Goal: Task Accomplishment & Management: Manage account settings

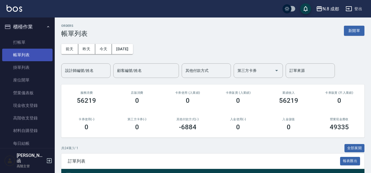
click at [34, 52] on link "帳單列表" at bounding box center [27, 55] width 50 height 13
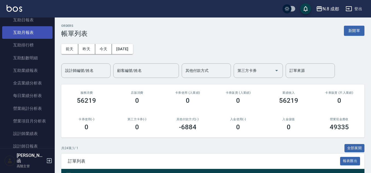
scroll to position [274, 0]
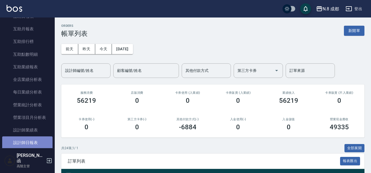
click at [33, 139] on link "設計師日報表" at bounding box center [27, 143] width 50 height 13
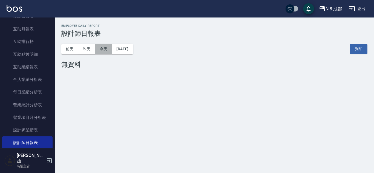
click at [103, 46] on button "今天" at bounding box center [103, 49] width 17 height 10
click at [86, 52] on button "昨天" at bounding box center [86, 49] width 17 height 10
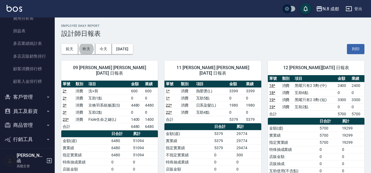
scroll to position [685, 0]
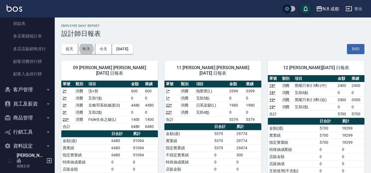
click at [34, 89] on button "客戶管理" at bounding box center [27, 90] width 50 height 14
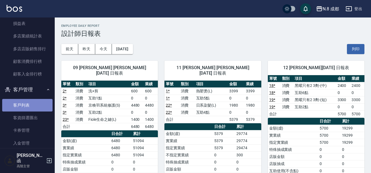
click at [28, 107] on link "客戶列表" at bounding box center [27, 105] width 50 height 13
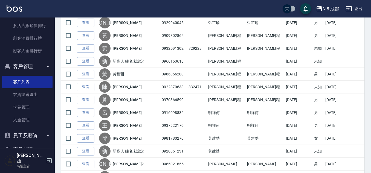
scroll to position [746, 0]
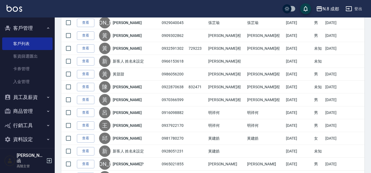
click at [32, 98] on button "員工及薪資" at bounding box center [27, 97] width 50 height 14
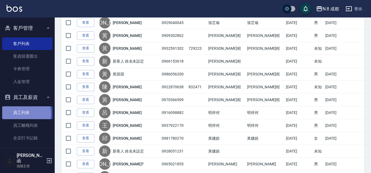
click at [23, 114] on link "員工列表" at bounding box center [27, 113] width 50 height 13
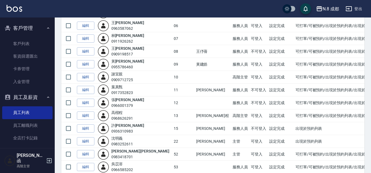
scroll to position [82, 0]
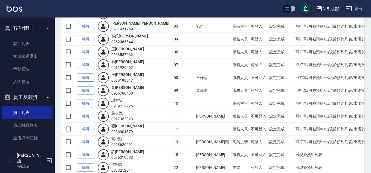
click at [88, 75] on link "編輯" at bounding box center [86, 78] width 18 height 8
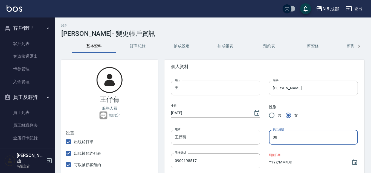
drag, startPoint x: 283, startPoint y: 136, endPoint x: 232, endPoint y: 142, distance: 51.2
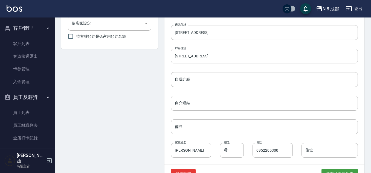
scroll to position [263, 0]
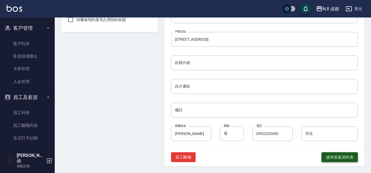
click at [342, 154] on button "儲存並返回列表" at bounding box center [340, 158] width 36 height 10
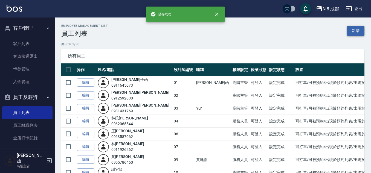
click at [358, 27] on link "新增" at bounding box center [356, 31] width 18 height 10
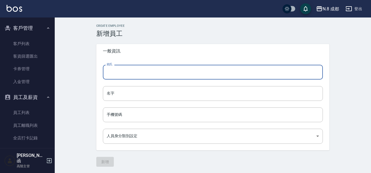
click at [137, 71] on input "姓氏" at bounding box center [213, 72] width 220 height 15
type input "阮"
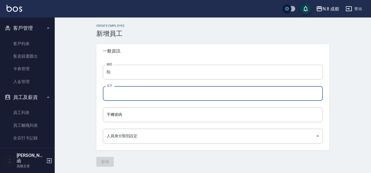
click at [133, 95] on input "名字" at bounding box center [213, 93] width 220 height 15
type input "文義"
click at [133, 109] on input "手機號碼" at bounding box center [213, 115] width 220 height 15
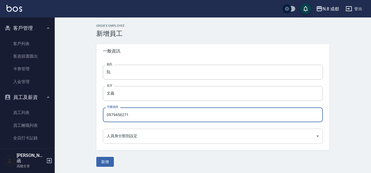
type input "0979456271"
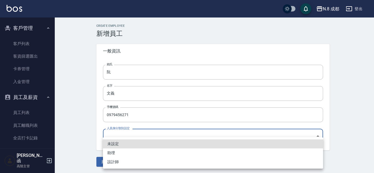
click at [134, 139] on body "N.8 成都 登出 櫃檯作業 打帳單 帳單列表 掛單列表 座位開單 營業儀表板 現金收支登錄 高階收支登錄 材料自購登錄 每日結帳 排班表 現場電腦打卡 掃碼…" at bounding box center [187, 87] width 374 height 174
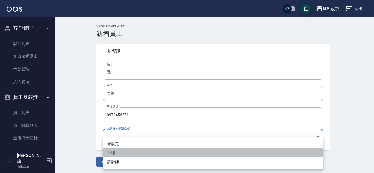
click at [131, 153] on li "助理" at bounding box center [213, 153] width 220 height 9
type input "fbb657a6-6092-4212-8675-64d74ed261f6"
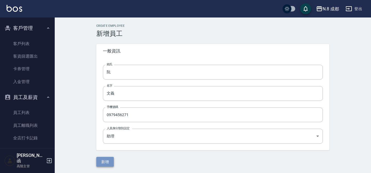
click at [105, 162] on button "新增" at bounding box center [105, 162] width 18 height 10
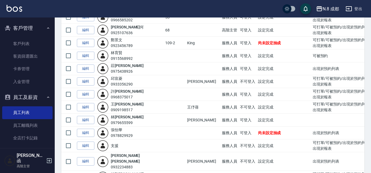
scroll to position [296, 0]
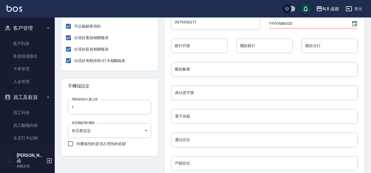
scroll to position [192, 0]
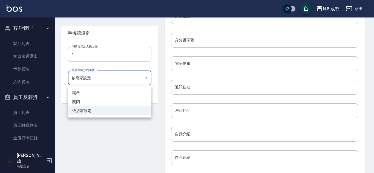
click at [146, 79] on body "N.8 成都 登出 櫃檯作業 打帳單 帳單列表 掛單列表 座位開單 營業儀表板 現金收支登錄 高階收支登錄 材料自購登錄 每日結帳 排班表 現場電腦打卡 掃碼…" at bounding box center [187, 26] width 374 height 436
click at [147, 80] on div at bounding box center [187, 86] width 374 height 173
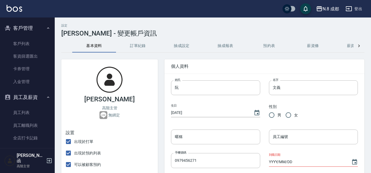
scroll to position [0, 0]
click at [291, 134] on input "員工編號" at bounding box center [313, 137] width 89 height 15
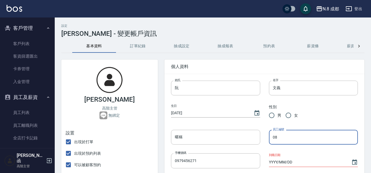
type input "08"
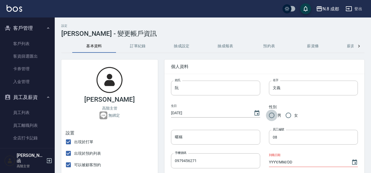
click at [271, 116] on input "男" at bounding box center [271, 115] width 11 height 11
radio input "true"
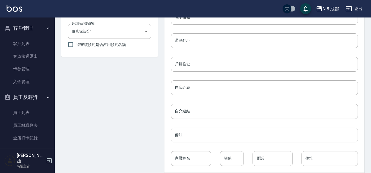
scroll to position [263, 0]
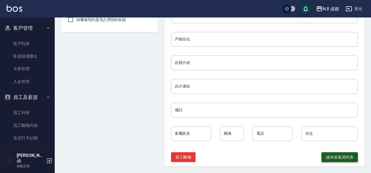
click at [340, 155] on button "儲存並返回列表" at bounding box center [340, 158] width 36 height 10
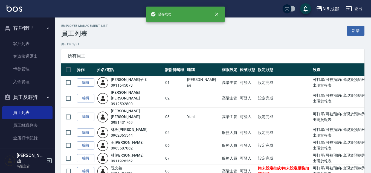
click at [85, 167] on link "編輯" at bounding box center [86, 171] width 18 height 8
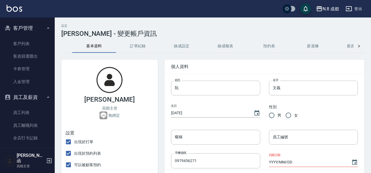
radio input "true"
type input "08"
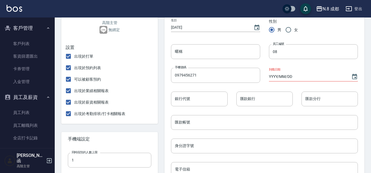
scroll to position [82, 0]
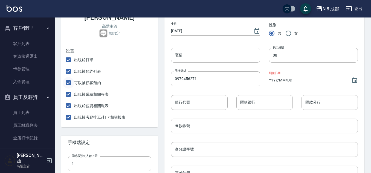
click at [69, 84] on input "可以被顧客預約" at bounding box center [68, 82] width 11 height 11
checkbox input "false"
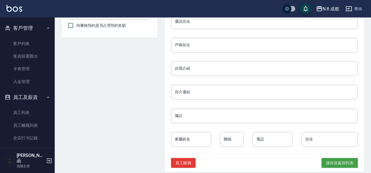
scroll to position [263, 0]
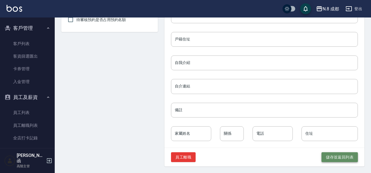
click at [328, 159] on button "儲存並返回列表" at bounding box center [340, 158] width 36 height 10
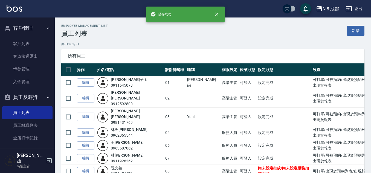
click at [85, 167] on link "編輯" at bounding box center [86, 171] width 18 height 8
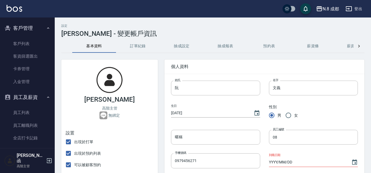
checkbox input "false"
click at [139, 41] on button "訂單紀錄" at bounding box center [138, 46] width 44 height 13
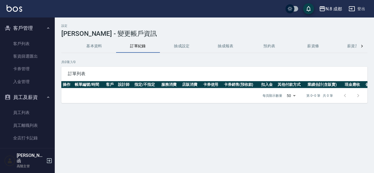
click at [179, 49] on button "抽成設定" at bounding box center [182, 46] width 44 height 13
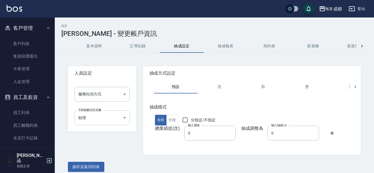
click at [118, 116] on body "N.8 成都 登出 櫃檯作業 打帳單 帳單列表 掛單列表 座位開單 營業儀表板 現金收支登錄 高階收支登錄 材料自購登錄 每日結帳 排班表 現場電腦打卡 掃碼…" at bounding box center [187, 89] width 374 height 179
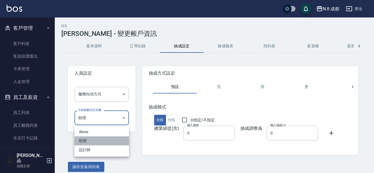
click at [108, 140] on li "助理" at bounding box center [101, 141] width 54 height 9
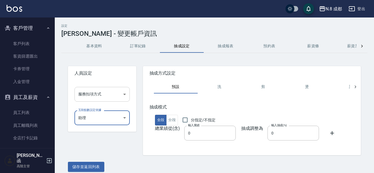
click at [119, 97] on body "N.8 成都 登出 櫃檯作業 打帳單 帳單列表 掛單列表 座位開單 營業儀表板 現金收支登錄 高階收支登錄 材料自購登錄 每日結帳 排班表 現場電腦打卡 掃碼…" at bounding box center [187, 89] width 374 height 179
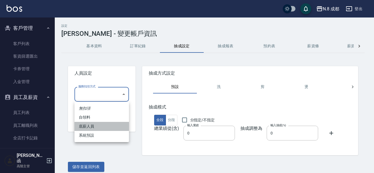
click at [104, 127] on li "底薪人員" at bounding box center [101, 126] width 54 height 9
type input "底薪人員"
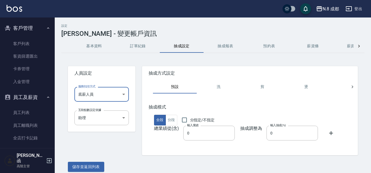
click at [119, 143] on div "人員設定 服務扣項方式 底薪人員 底薪人員 服務扣項方式 互助點數設定依據 助理 fbb657a6-6092-4212-8675-64d74ed261f6 互…" at bounding box center [98, 108] width 74 height 96
click at [133, 141] on div "人員設定 服務扣項方式 底薪人員 底薪人員 服務扣項方式 互助點數設定依據 助理 fbb657a6-6092-4212-8675-64d74ed261f6 互…" at bounding box center [98, 108] width 74 height 96
click at [93, 165] on button "儲存並返回列表" at bounding box center [86, 167] width 36 height 10
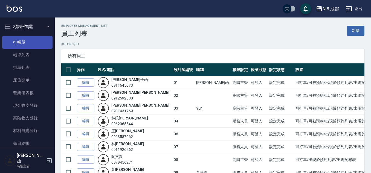
click at [29, 42] on link "打帳單" at bounding box center [27, 42] width 50 height 13
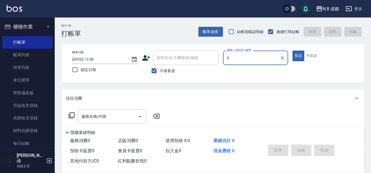
type input "07"
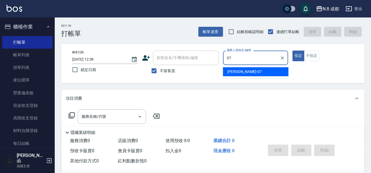
drag, startPoint x: 247, startPoint y: 58, endPoint x: 221, endPoint y: 65, distance: 26.8
click at [221, 65] on div "帳單日期 [DATE] 12:39 鎖定日期 顧客姓名/手機號碼/編號 顧客姓名/手機號碼/編號 不留客資 服務人員姓名/編號 07 服務人員姓名/編號 指定…" at bounding box center [213, 64] width 290 height 26
type input "08"
click at [206, 77] on div "帳單日期 [DATE] 12:39 鎖定日期 顧客姓名/手機號碼/編號 顧客姓名/手機號碼/編號 不留客資 服務人員姓名/編號 服務人員姓名/編號 指定 不指定" at bounding box center [212, 63] width 303 height 39
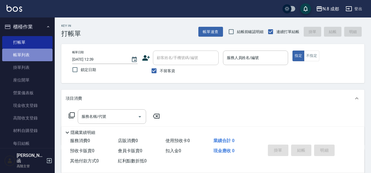
click at [43, 58] on link "帳單列表" at bounding box center [27, 55] width 50 height 13
